Goal: Navigation & Orientation: Understand site structure

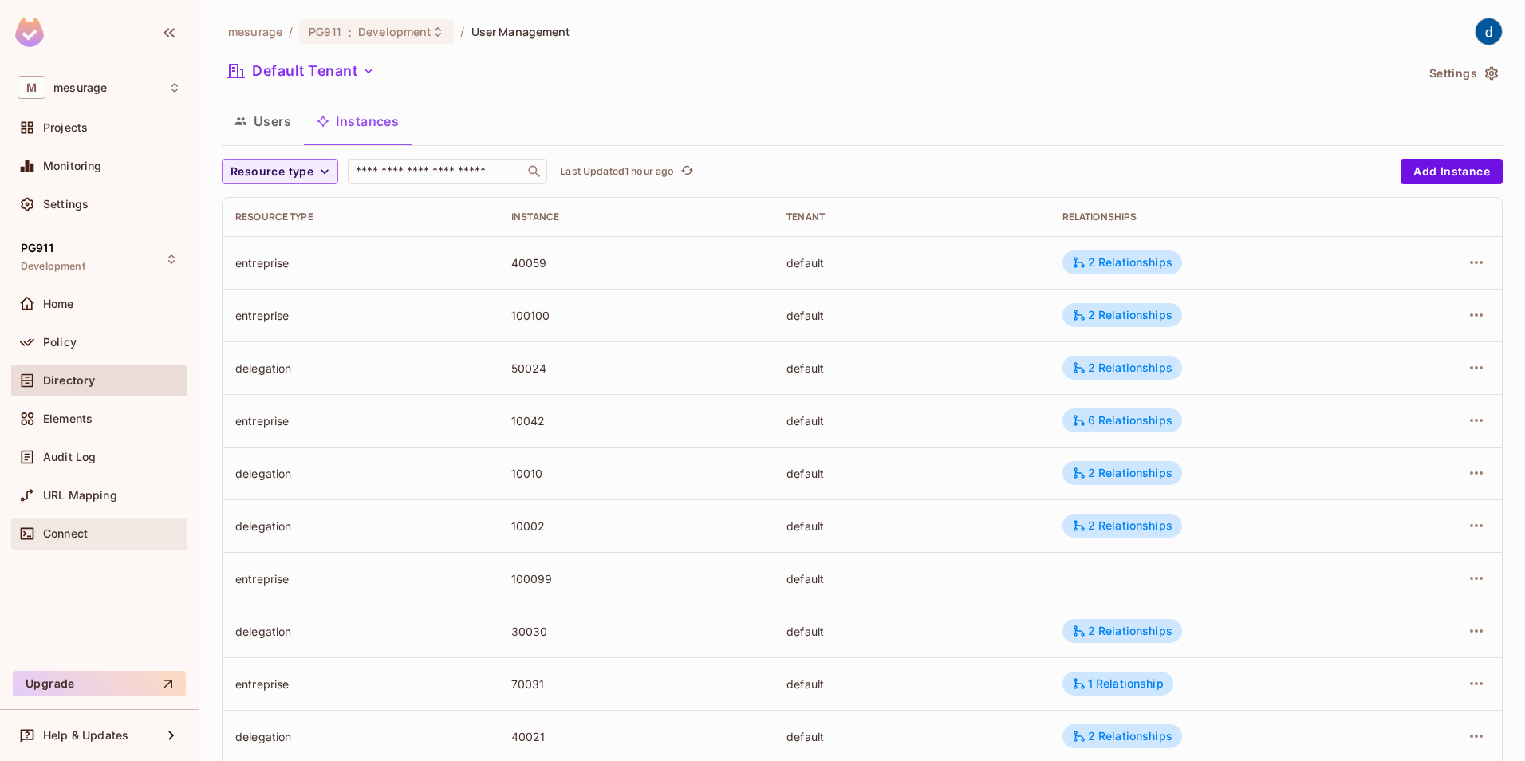
scroll to position [274, 0]
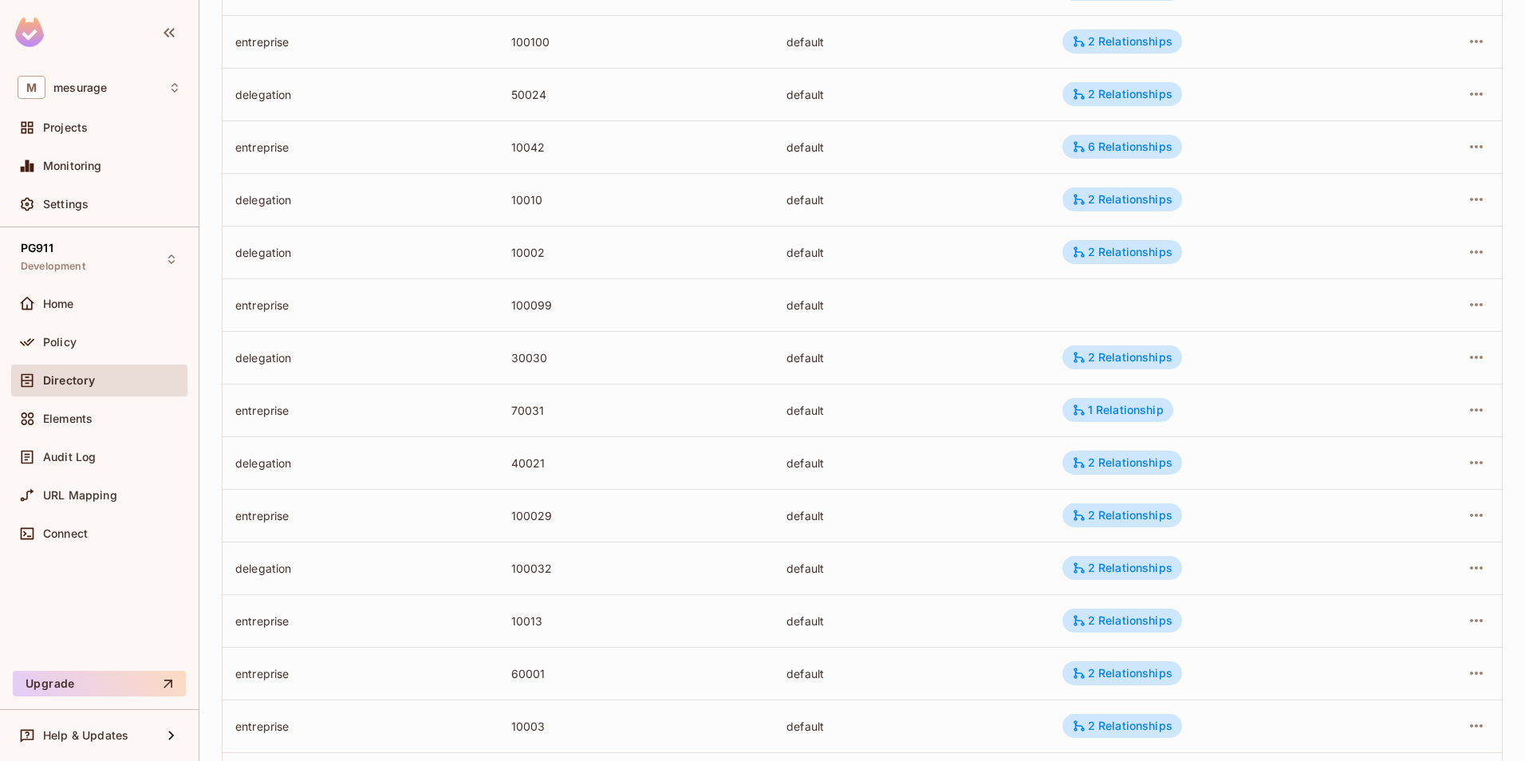
click at [87, 381] on span "Directory" at bounding box center [69, 380] width 52 height 13
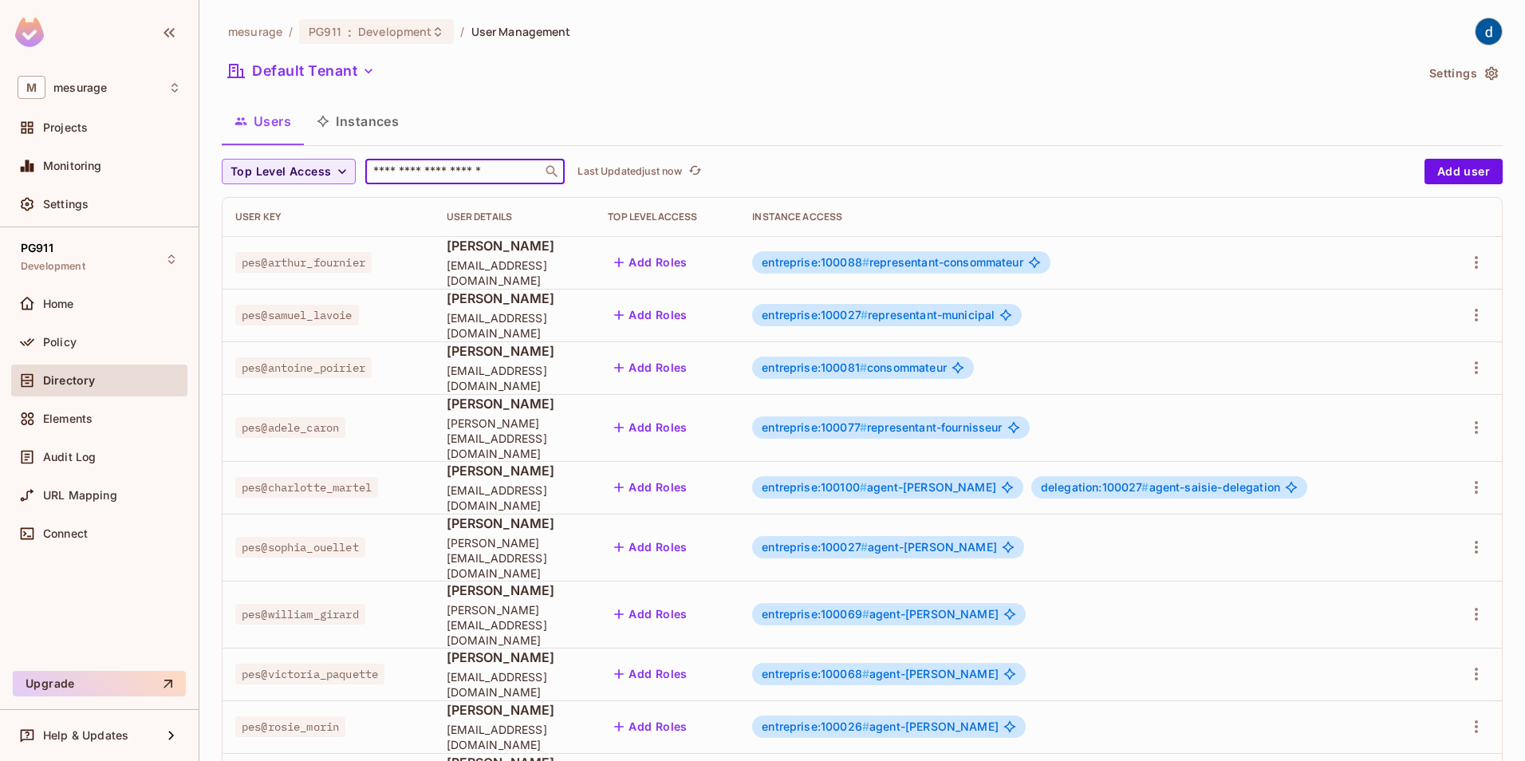
click at [498, 171] on input "text" at bounding box center [453, 171] width 167 height 16
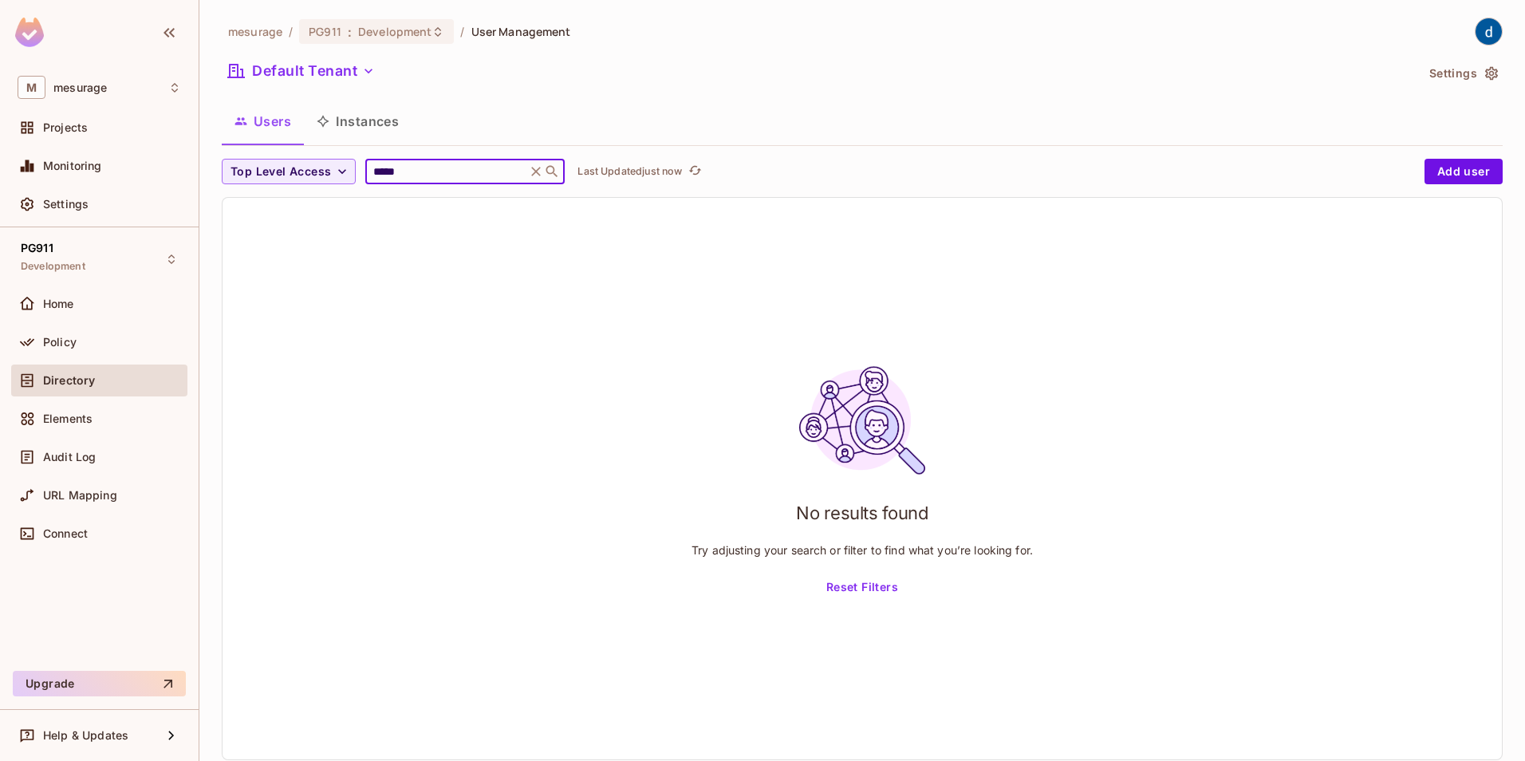
click at [423, 172] on input "*****" at bounding box center [446, 171] width 152 height 16
type input "****"
click at [544, 167] on icon at bounding box center [536, 171] width 16 height 16
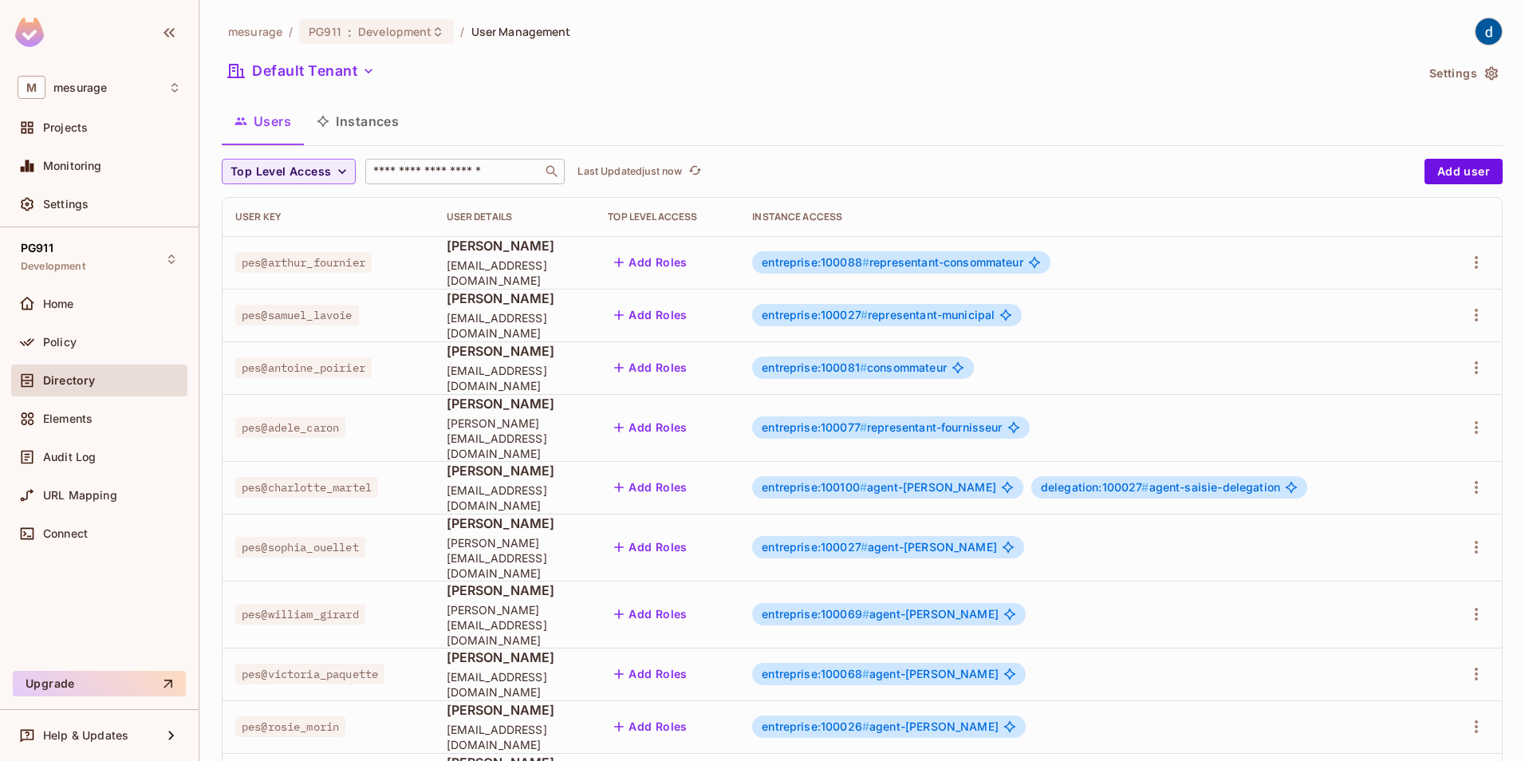
click at [73, 380] on span "Directory" at bounding box center [69, 380] width 52 height 13
click at [69, 344] on span "Policy" at bounding box center [59, 342] width 33 height 13
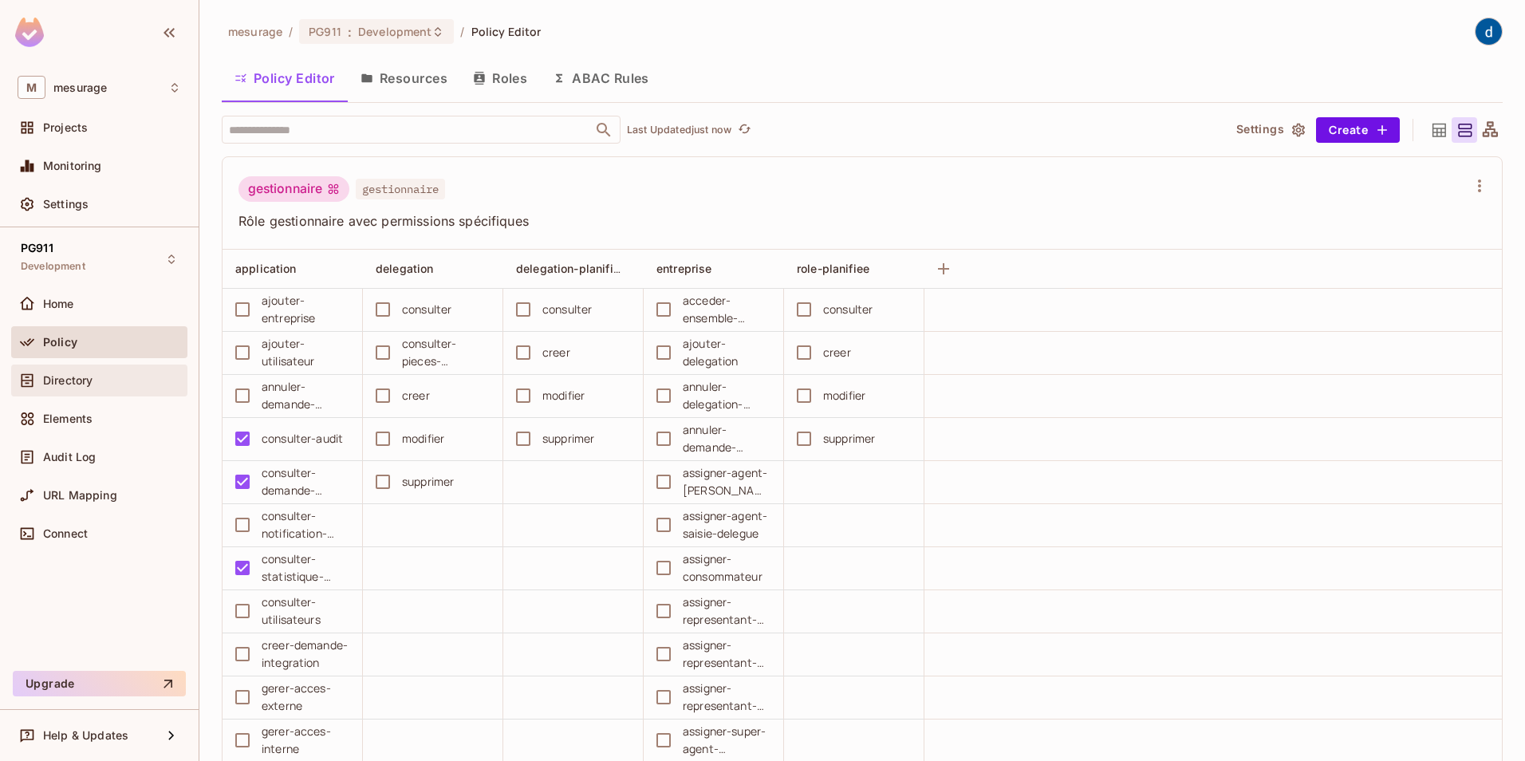
click at [94, 378] on div "Directory" at bounding box center [112, 380] width 138 height 13
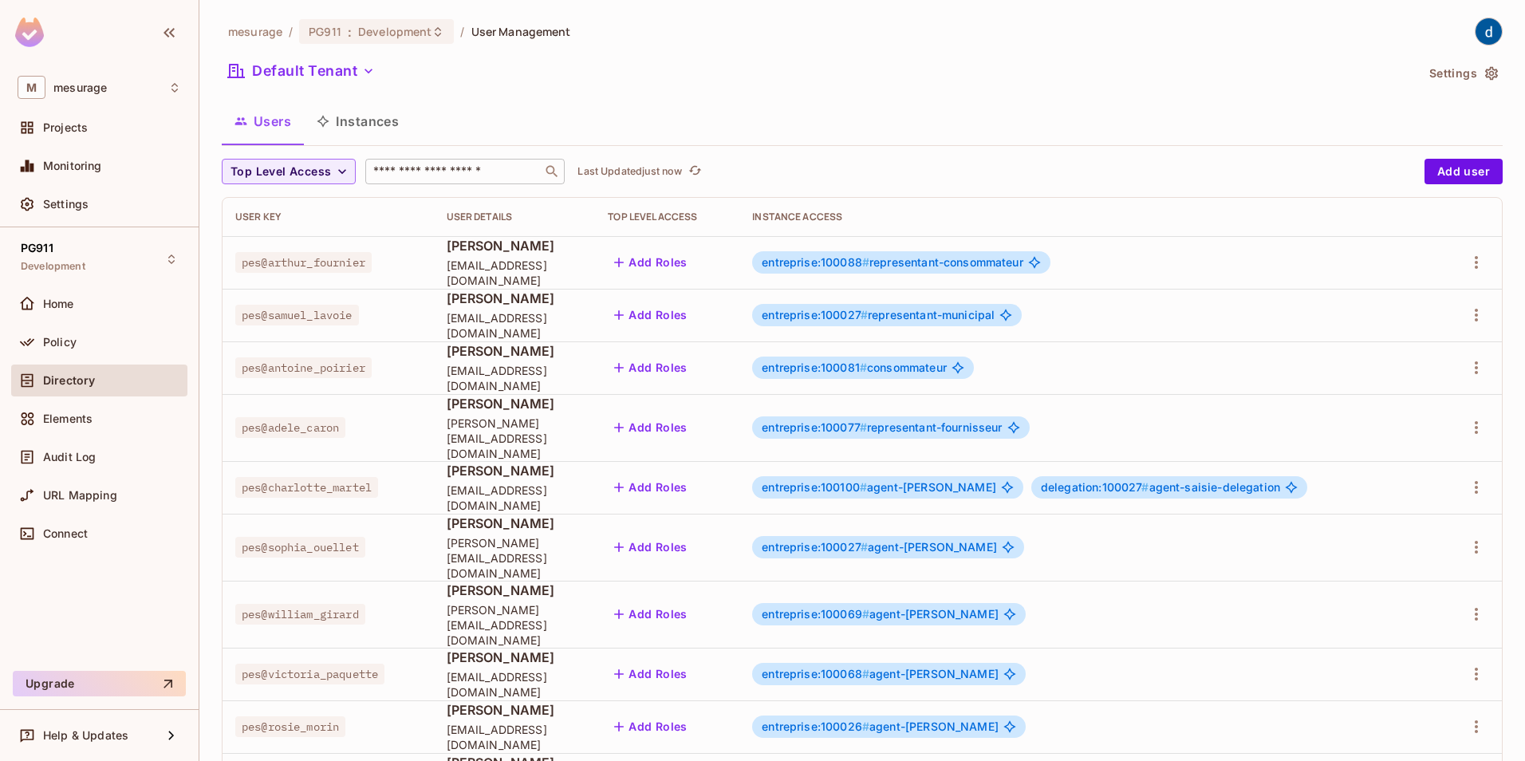
click at [439, 175] on input "text" at bounding box center [453, 171] width 167 height 16
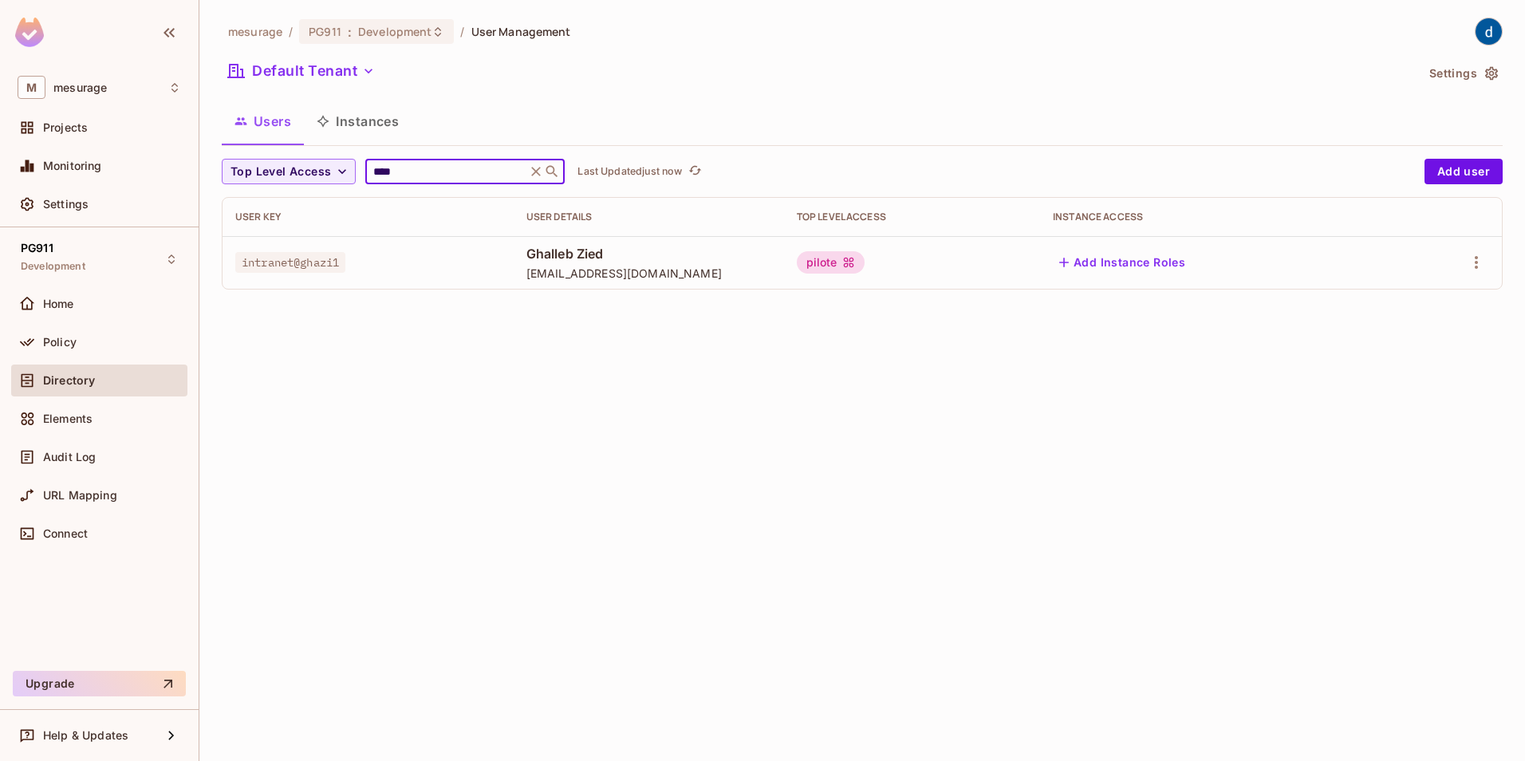
type input "****"
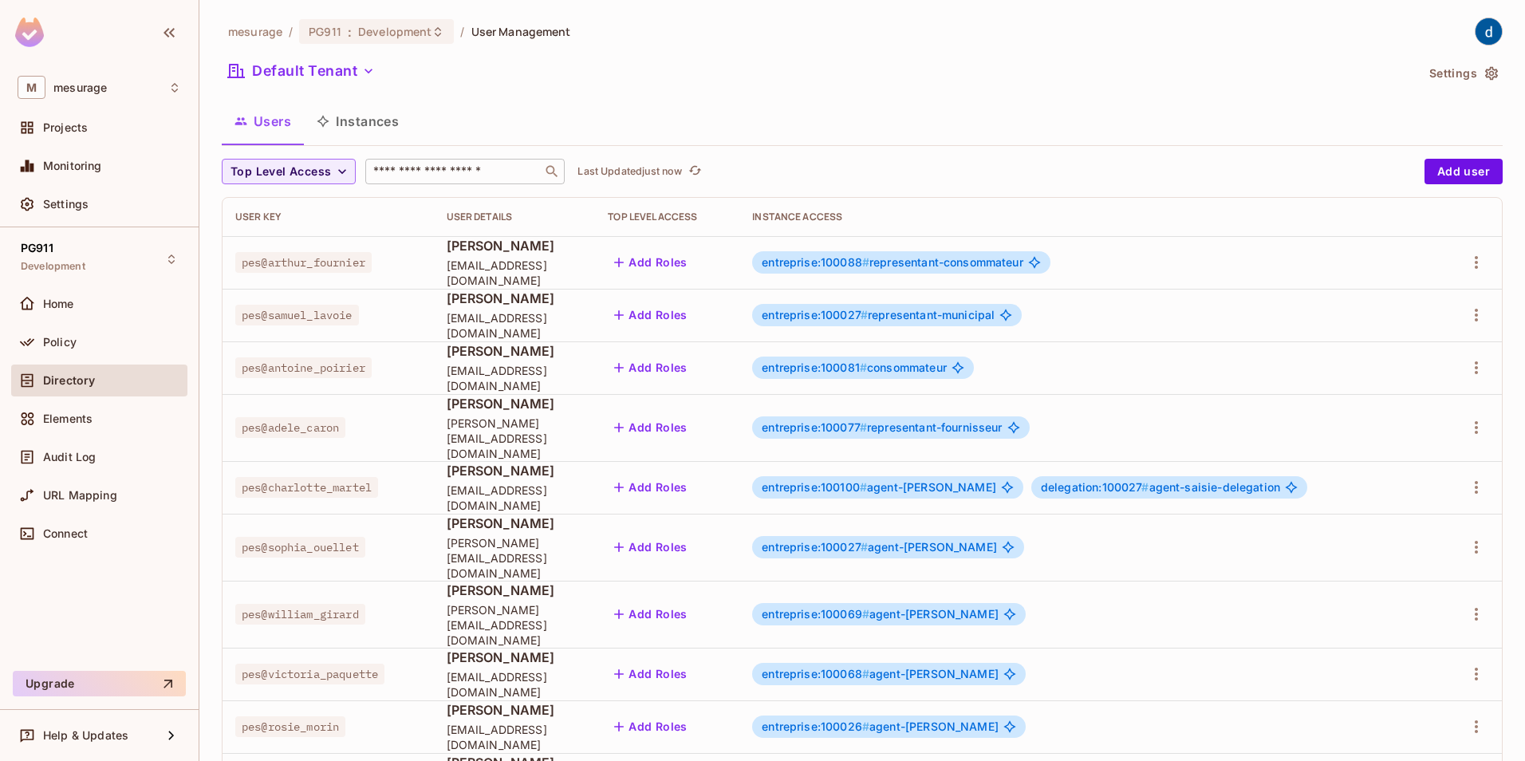
click at [459, 183] on div "Top Level Access ​ Last Updated just now Add user User Key User Details Top Lev…" at bounding box center [862, 655] width 1281 height 992
click at [455, 174] on input "text" at bounding box center [453, 171] width 167 height 16
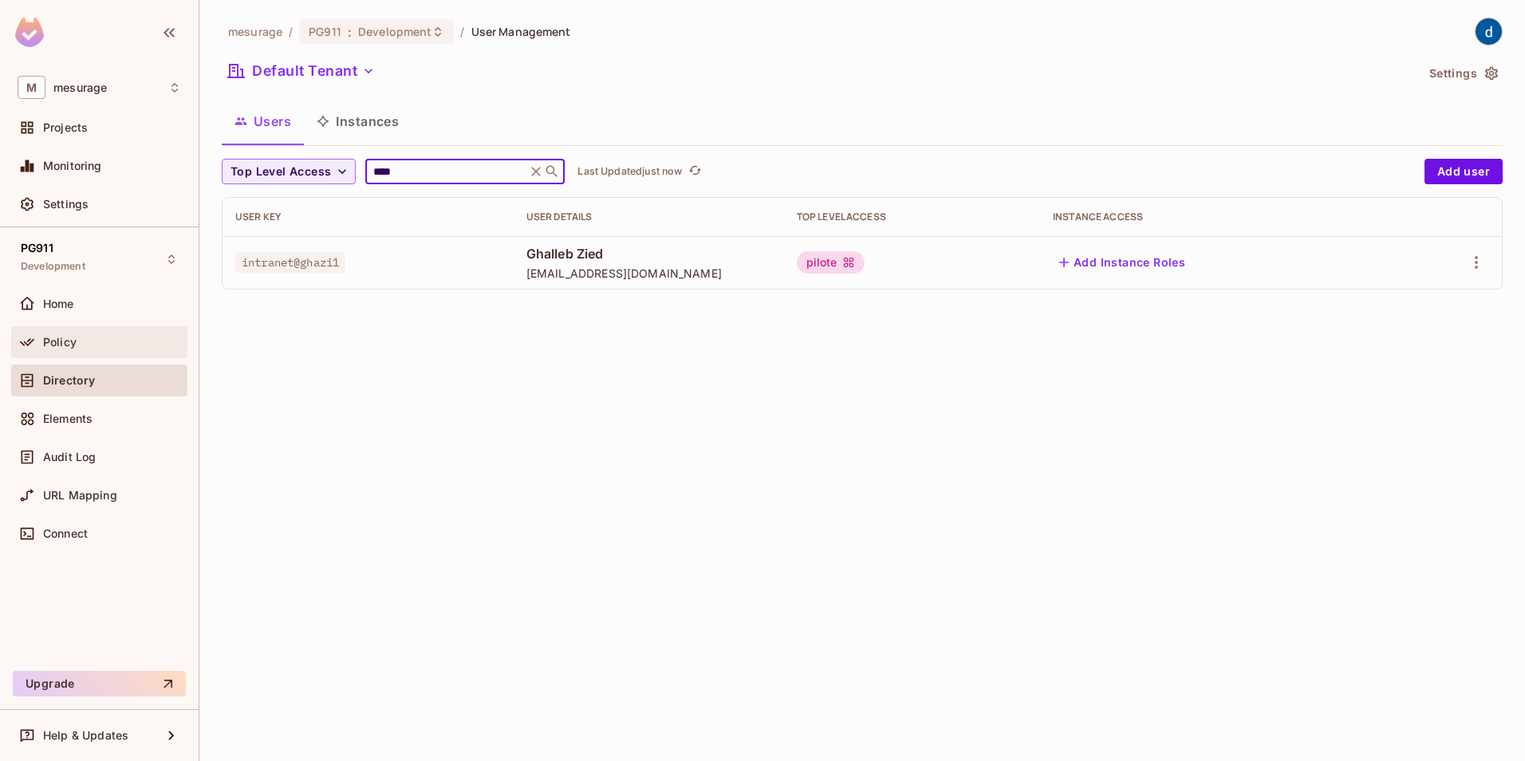
type input "****"
click at [61, 351] on div "Policy" at bounding box center [99, 342] width 163 height 19
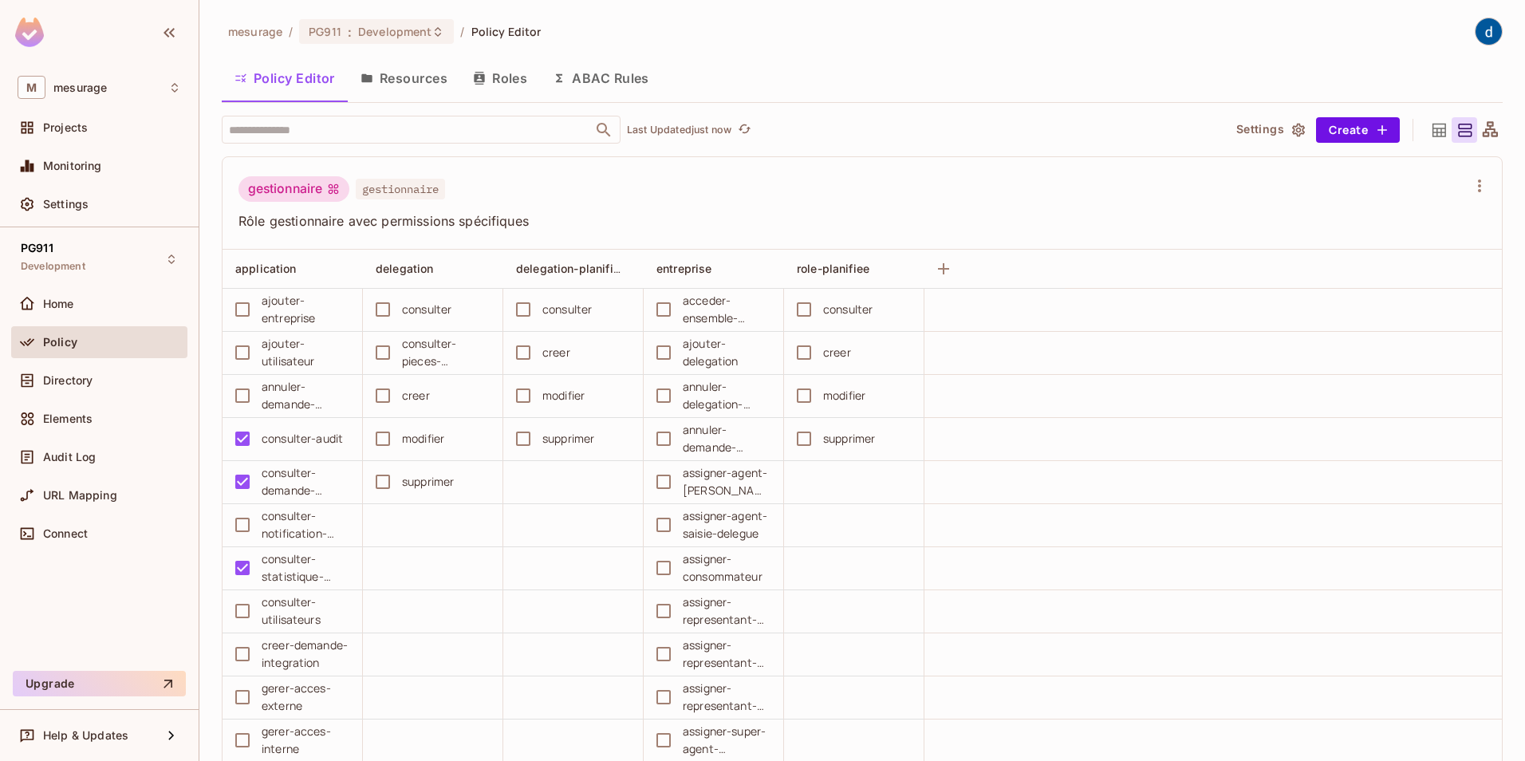
click at [421, 83] on button "Resources" at bounding box center [404, 78] width 112 height 40
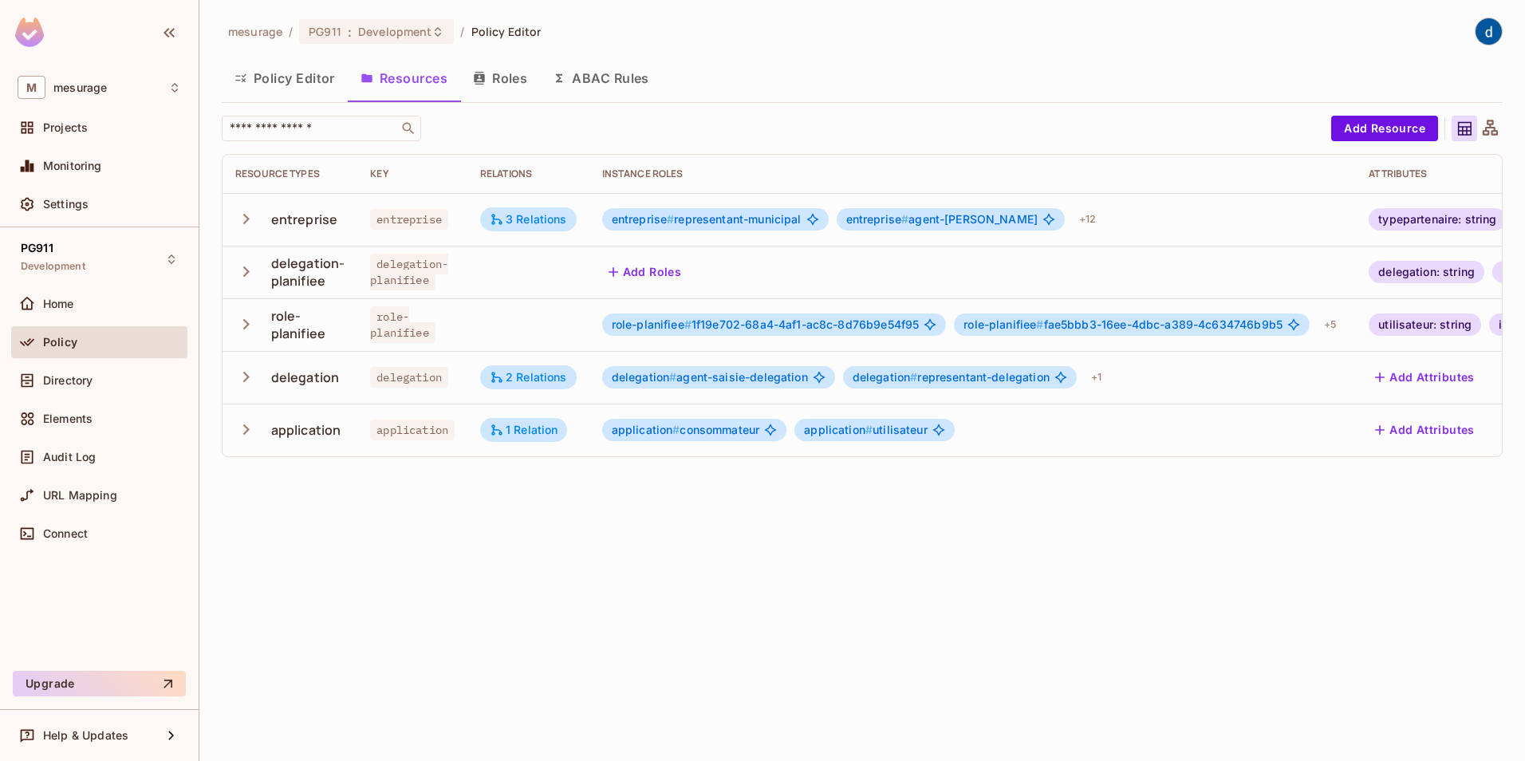
click at [507, 78] on button "Roles" at bounding box center [500, 78] width 80 height 40
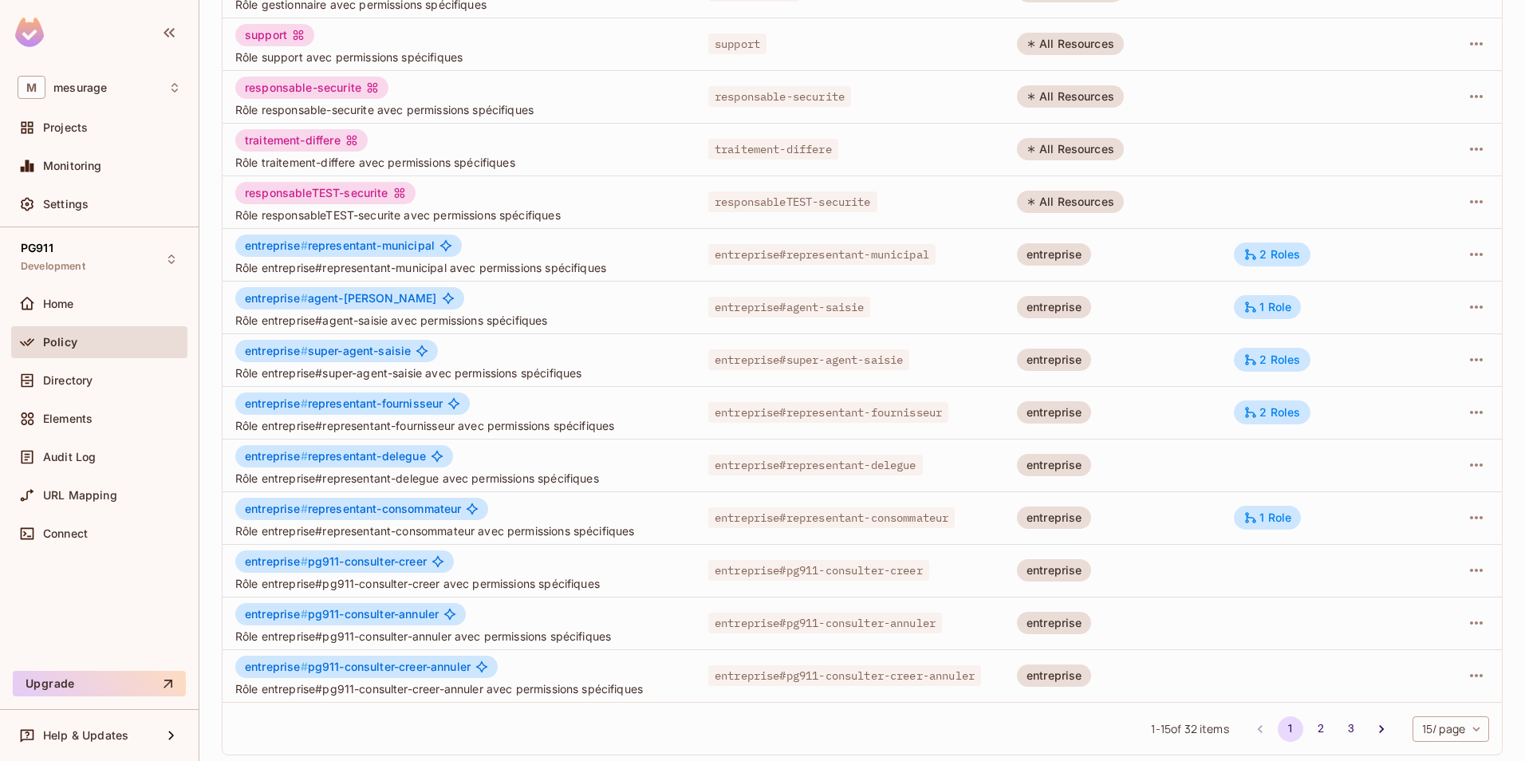
scroll to position [288, 0]
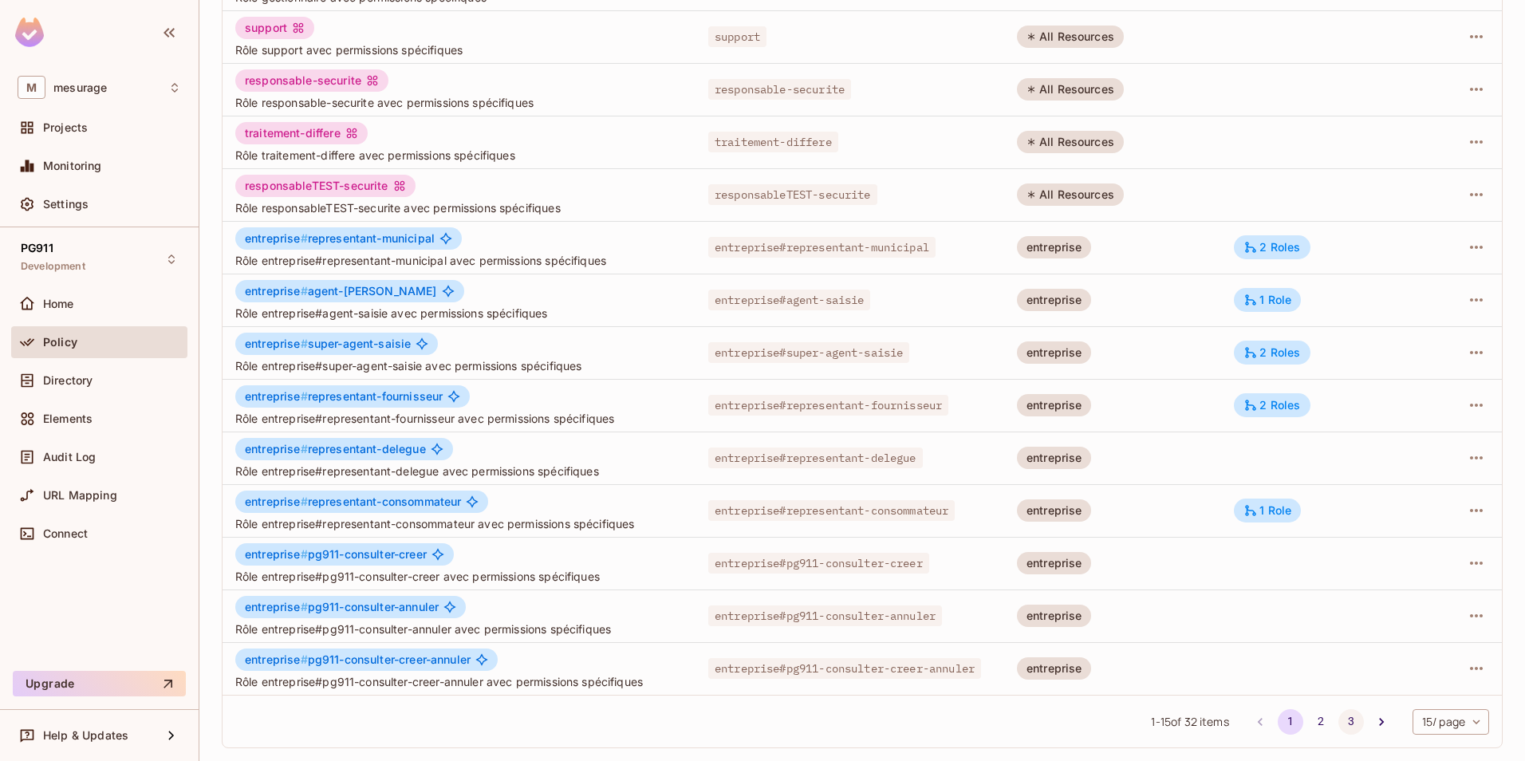
click at [1338, 721] on button "3" at bounding box center [1351, 722] width 26 height 26
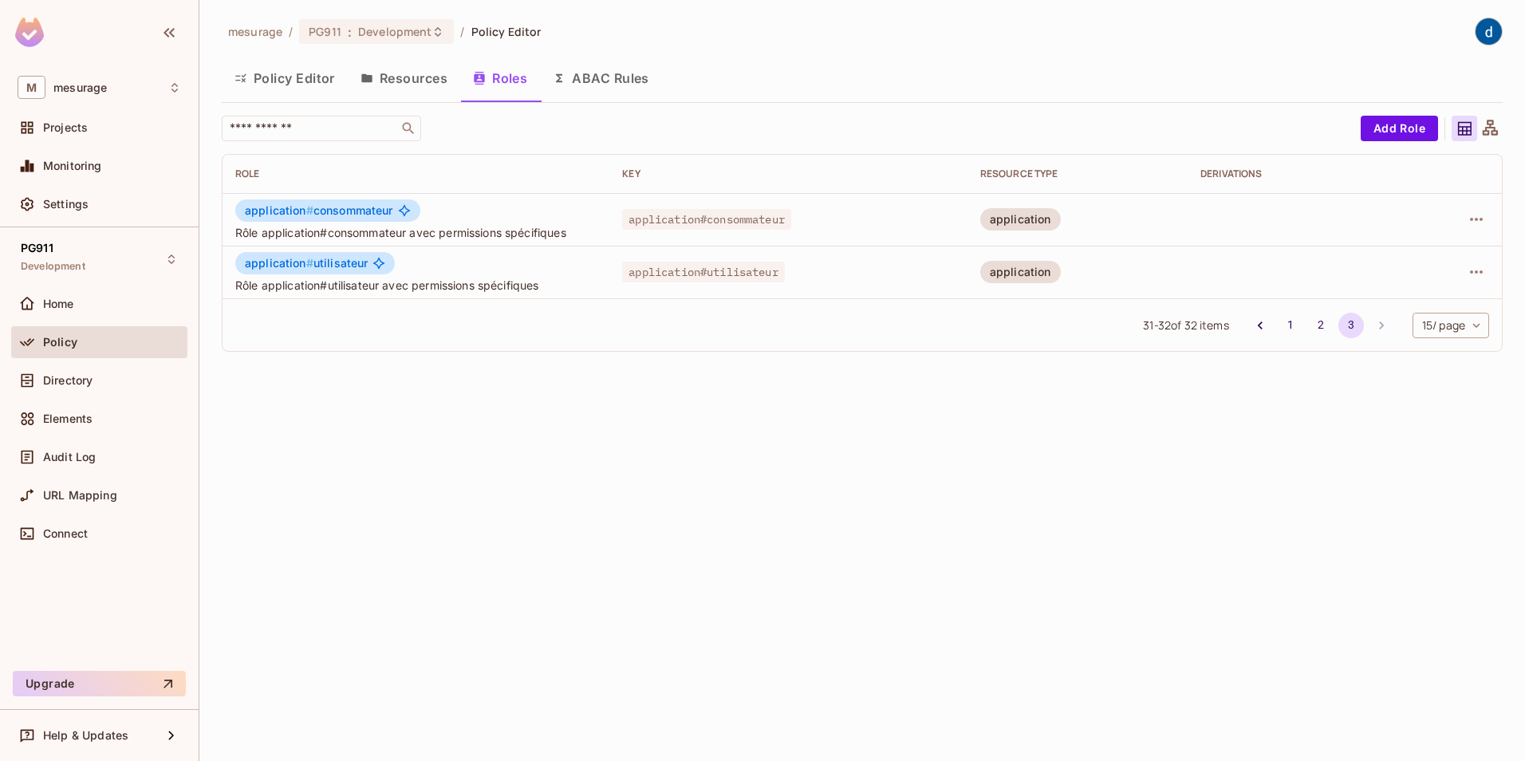
scroll to position [0, 0]
click at [61, 346] on span "Policy" at bounding box center [60, 342] width 34 height 13
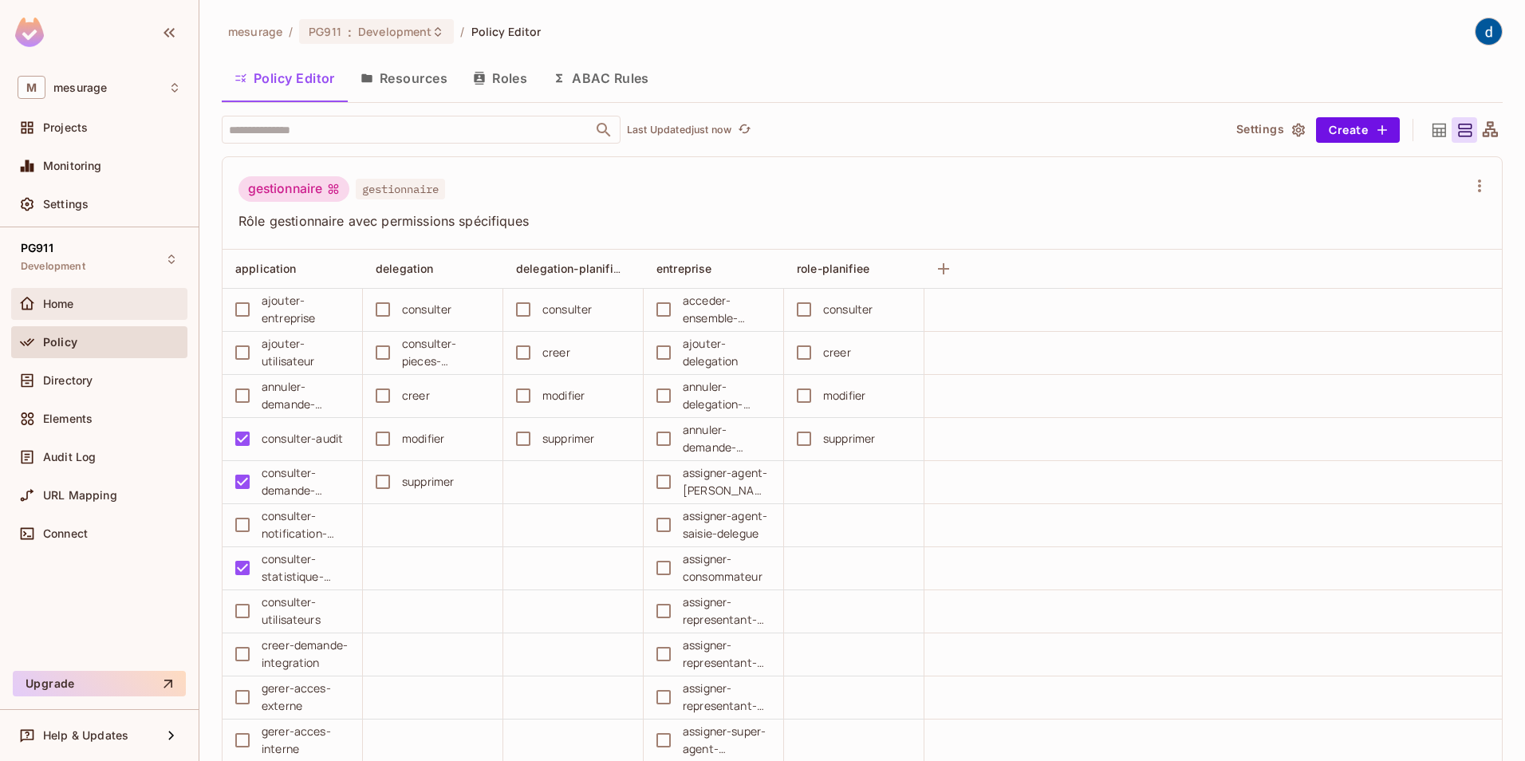
click at [65, 301] on span "Home" at bounding box center [58, 303] width 31 height 13
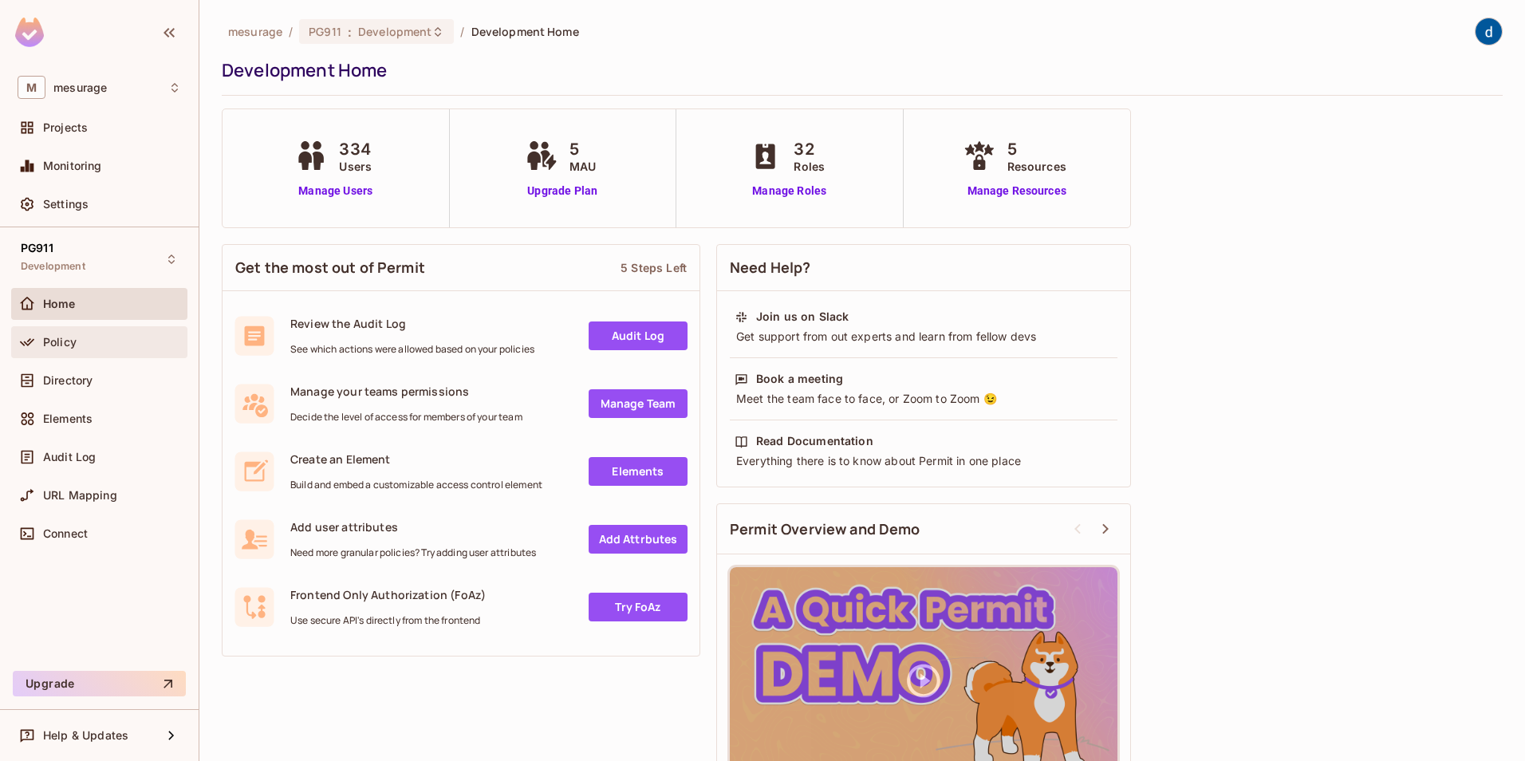
click at [74, 342] on span "Policy" at bounding box center [59, 342] width 33 height 13
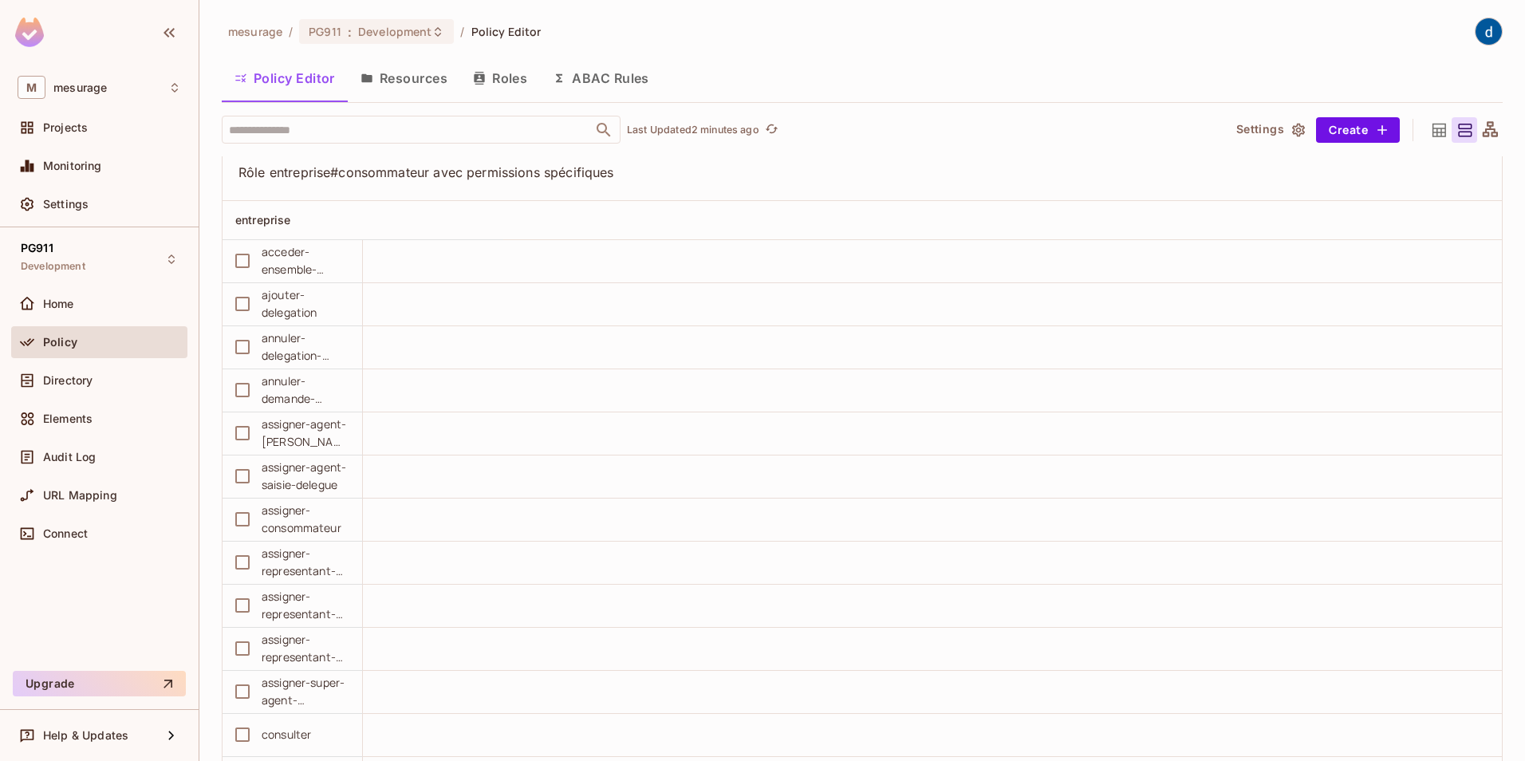
scroll to position [15948, 0]
